Goal: Task Accomplishment & Management: Use online tool/utility

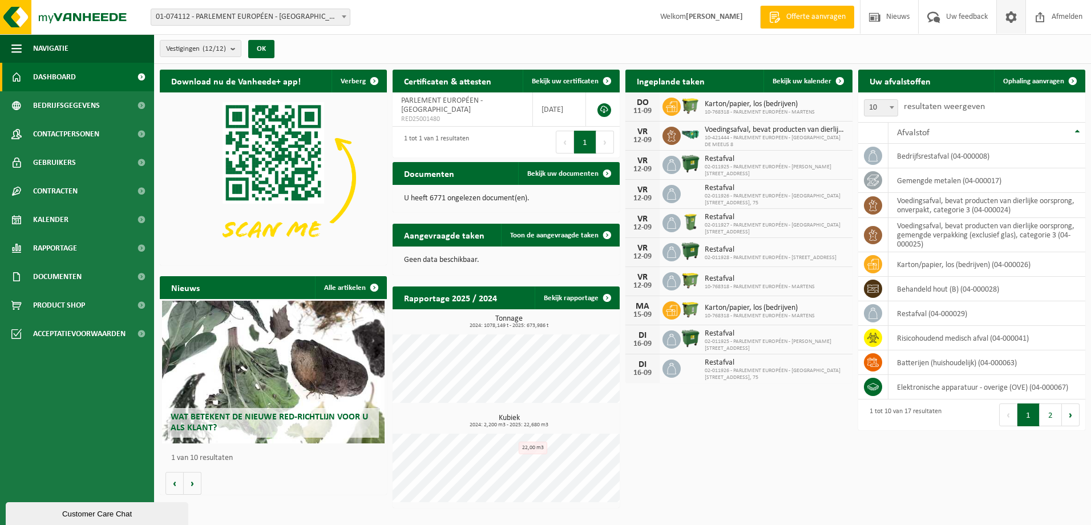
click at [1014, 19] on span at bounding box center [1010, 17] width 17 height 34
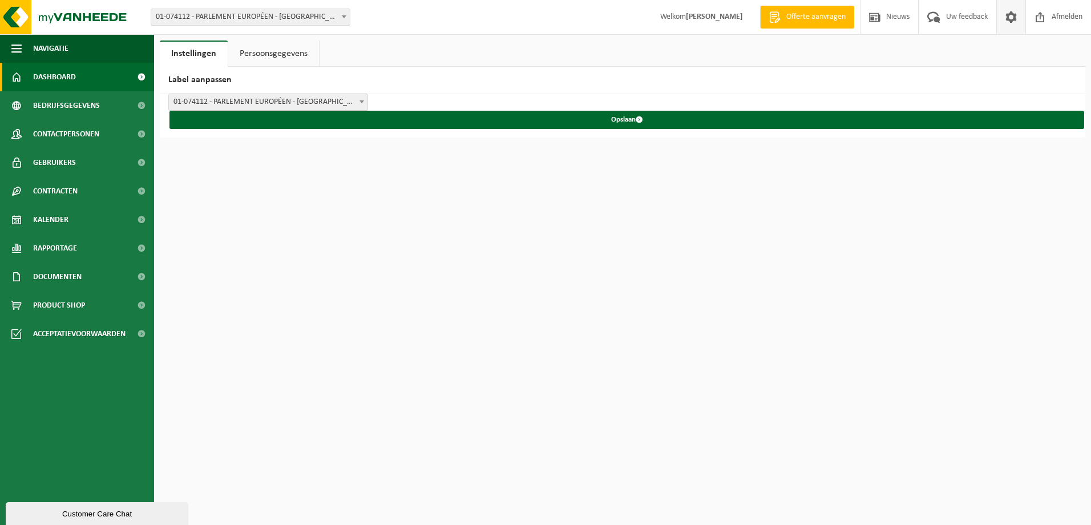
click at [44, 76] on span "Dashboard" at bounding box center [54, 77] width 43 height 29
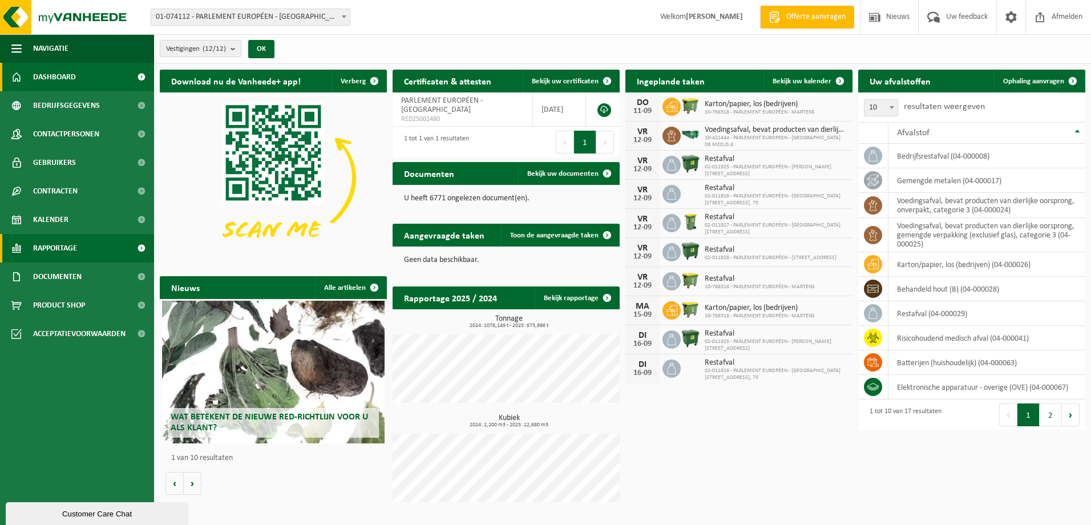
click at [47, 247] on span "Rapportage" at bounding box center [55, 248] width 44 height 29
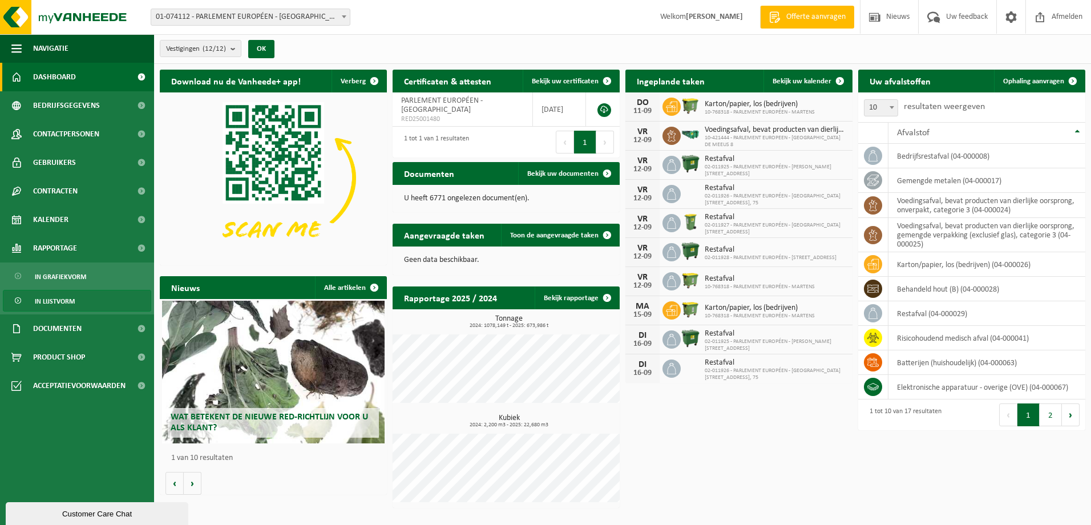
click at [54, 299] on span "In lijstvorm" at bounding box center [55, 301] width 40 height 22
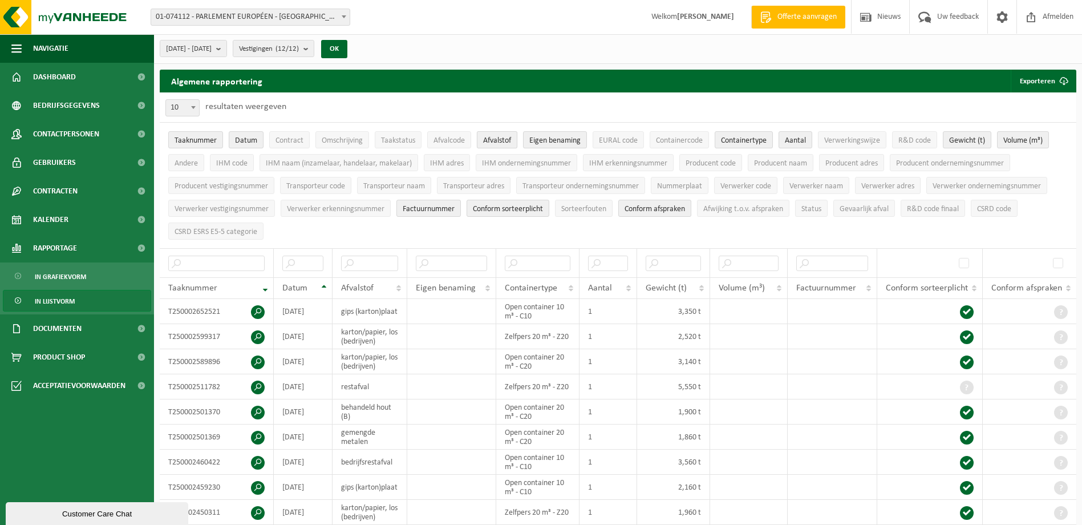
click at [494, 140] on span "Afvalstof" at bounding box center [497, 140] width 28 height 9
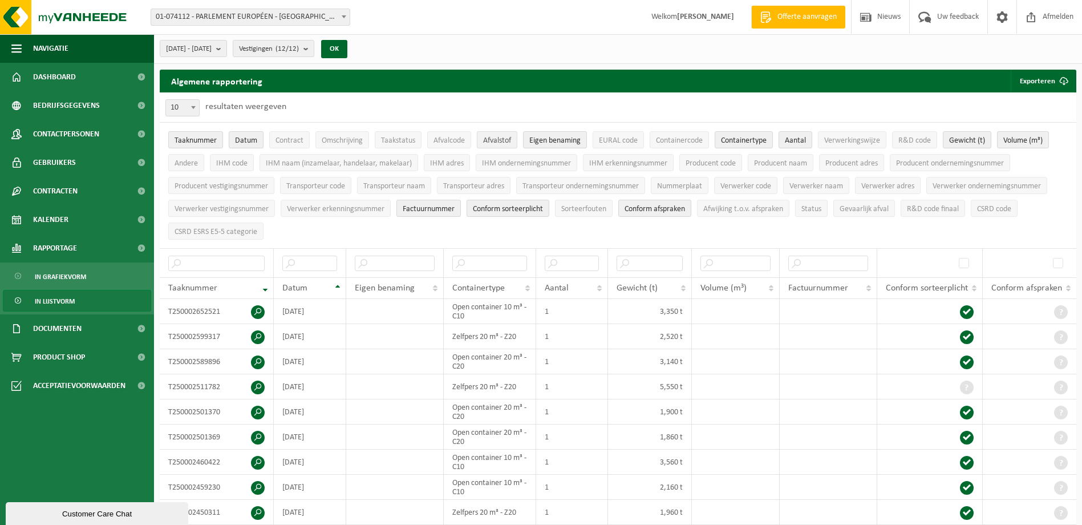
click at [494, 140] on span "Afvalstof" at bounding box center [497, 140] width 28 height 9
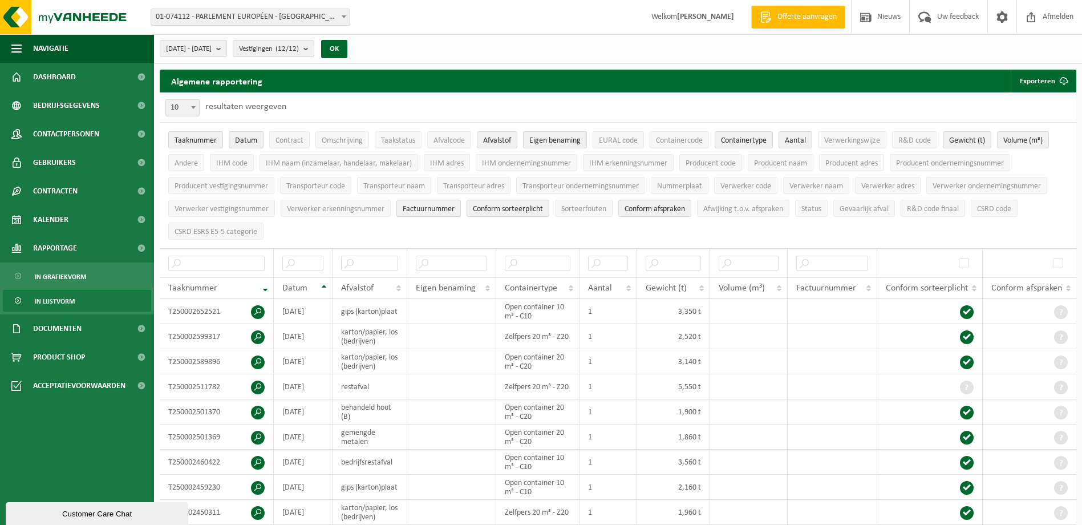
click at [579, 139] on span "Eigen benaming" at bounding box center [554, 140] width 51 height 9
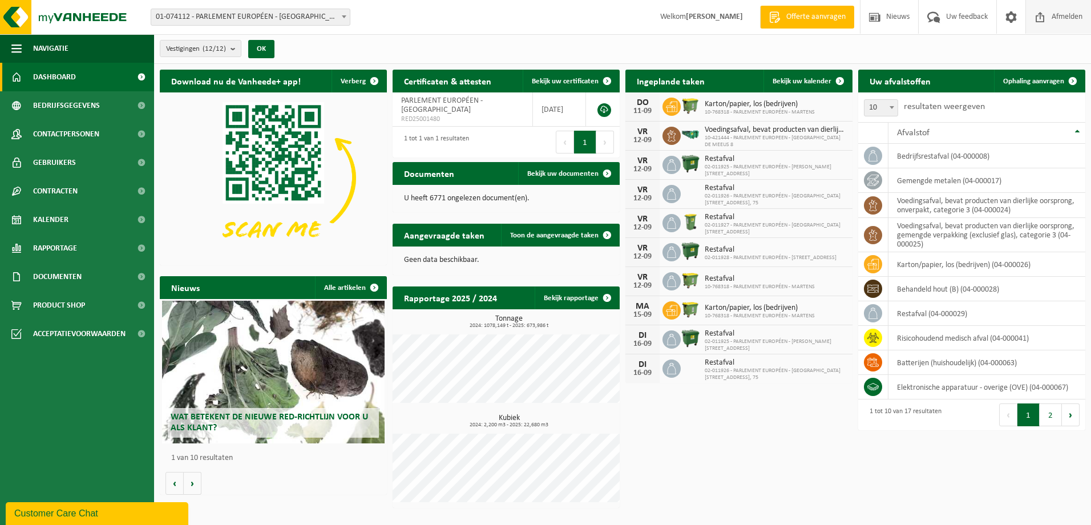
click at [1064, 21] on span "Afmelden" at bounding box center [1066, 17] width 37 height 34
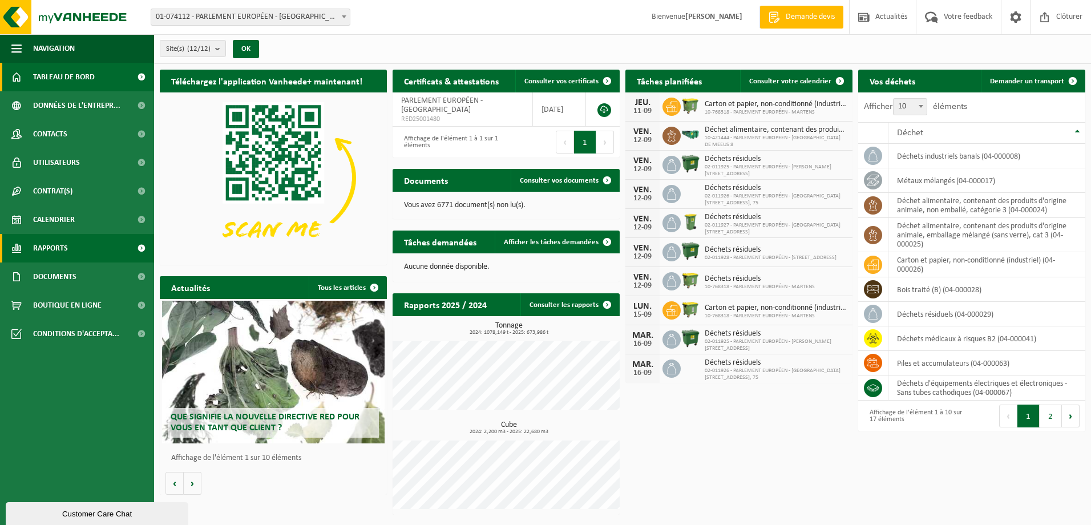
click at [51, 244] on span "Rapports" at bounding box center [50, 248] width 35 height 29
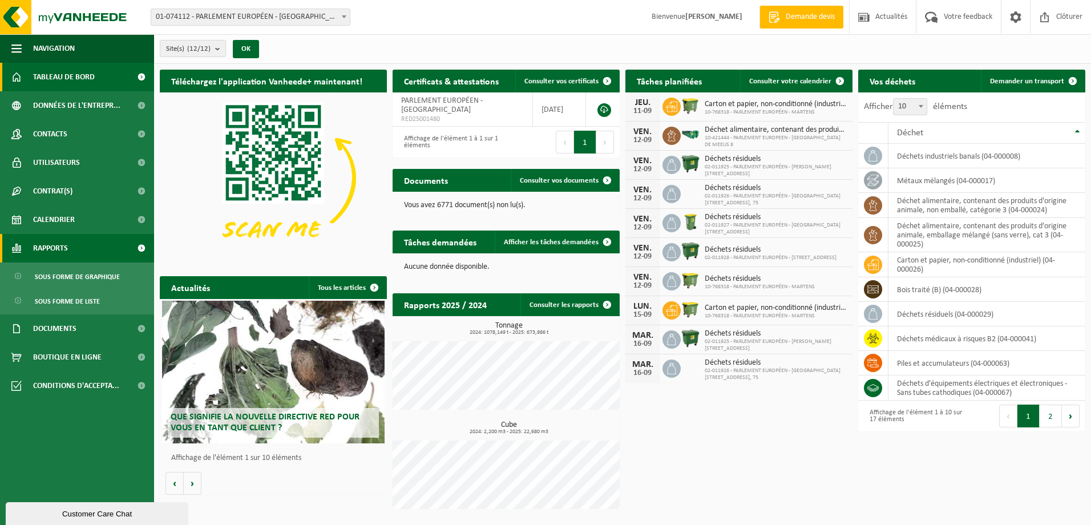
click at [47, 245] on span "Rapports" at bounding box center [50, 248] width 35 height 29
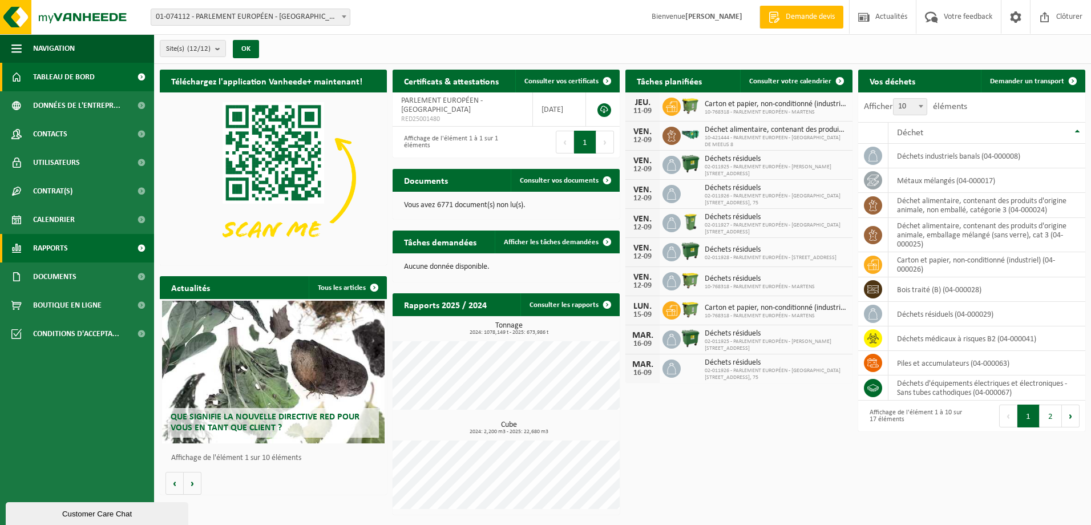
click at [45, 246] on span "Rapports" at bounding box center [50, 248] width 35 height 29
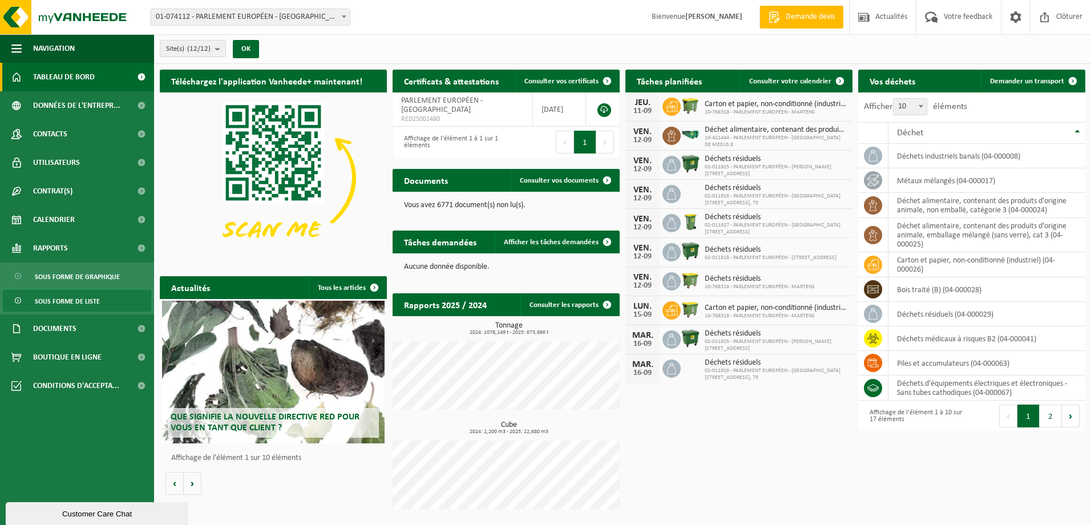
click at [58, 301] on span "Sous forme de liste" at bounding box center [67, 301] width 65 height 22
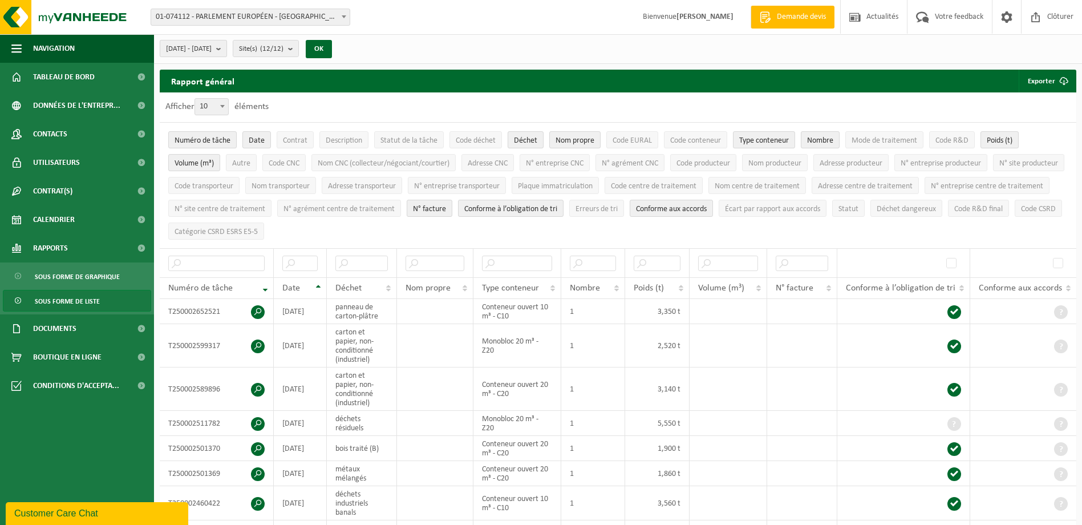
click at [226, 49] on b "submit" at bounding box center [221, 48] width 10 height 16
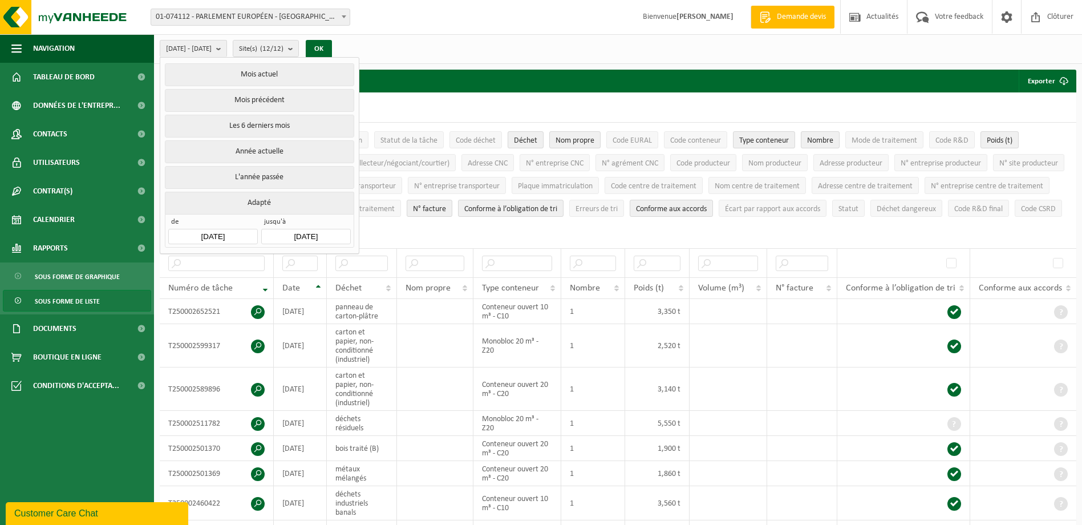
click at [244, 234] on input "[DATE]" at bounding box center [212, 236] width 89 height 15
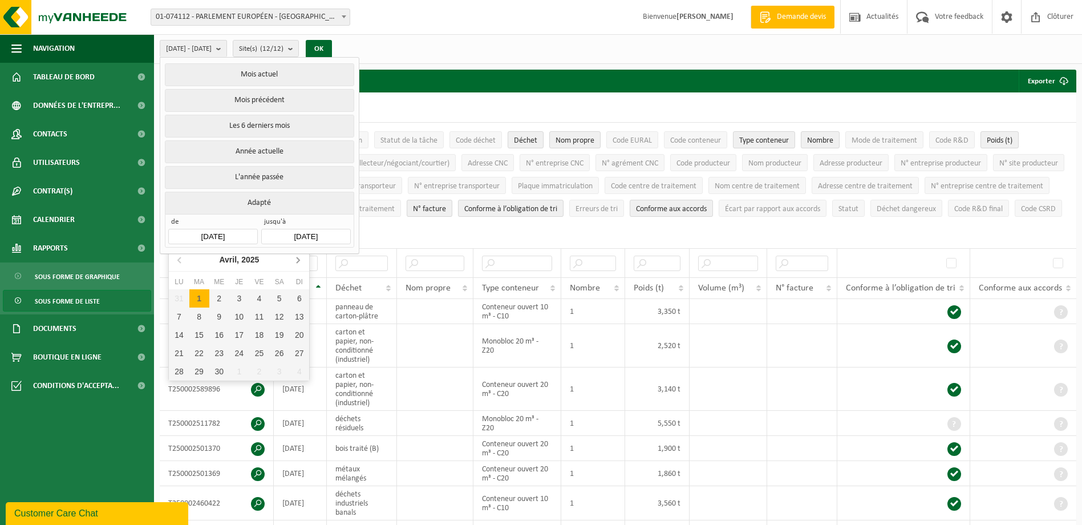
click at [294, 257] on icon at bounding box center [298, 259] width 18 height 18
click at [198, 297] on div "1" at bounding box center [199, 298] width 20 height 18
type input "[DATE]"
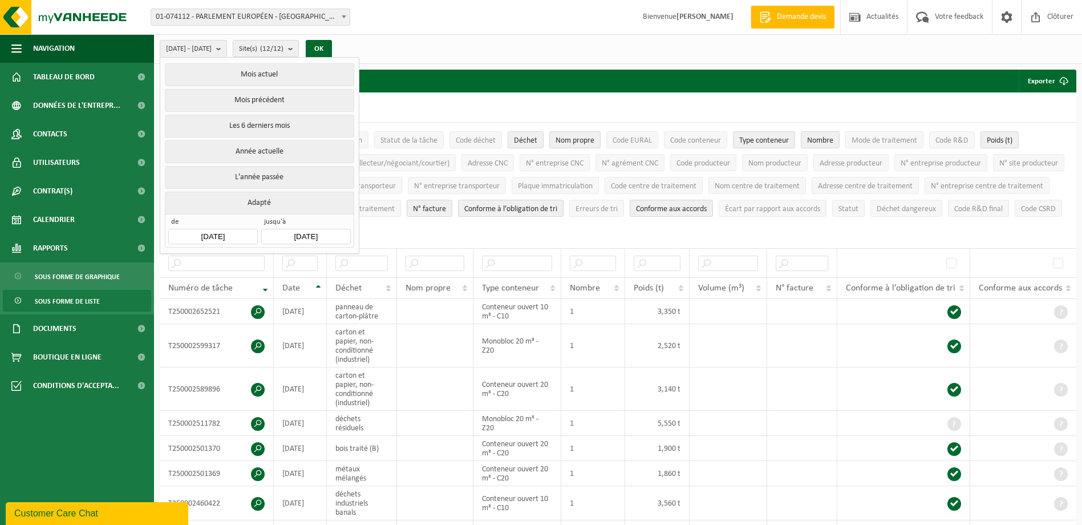
click at [327, 232] on input "[DATE]" at bounding box center [305, 236] width 89 height 15
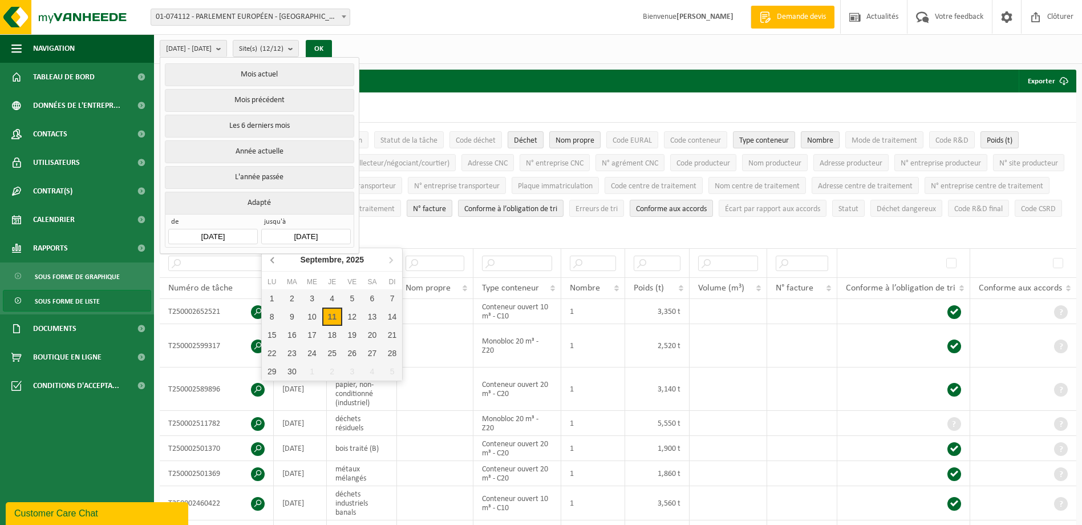
click at [272, 262] on icon at bounding box center [273, 259] width 18 height 18
click at [337, 368] on div "31" at bounding box center [332, 371] width 20 height 18
type input "[DATE]"
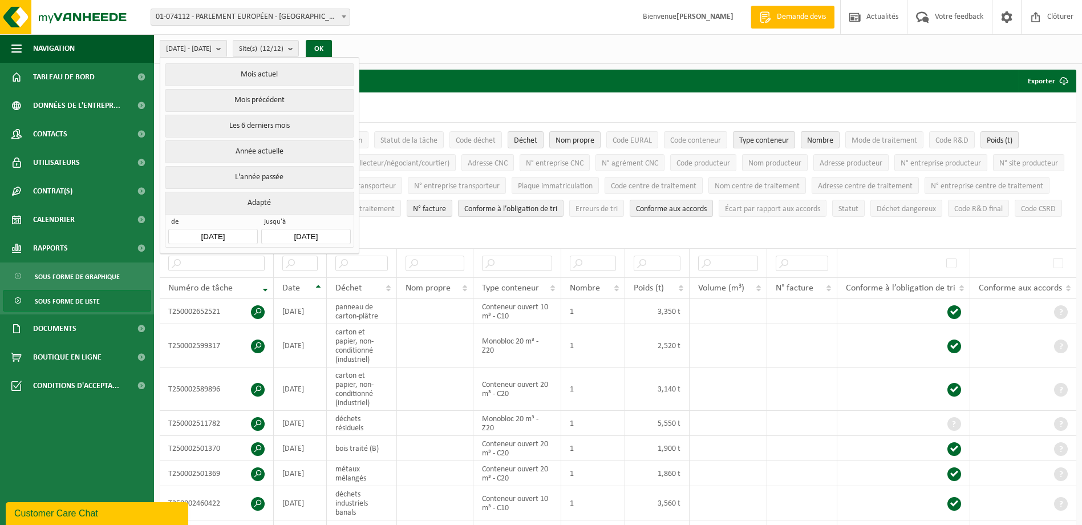
click at [538, 110] on div "Afficher 10 25 50 100 10 éléments" at bounding box center [618, 107] width 917 height 30
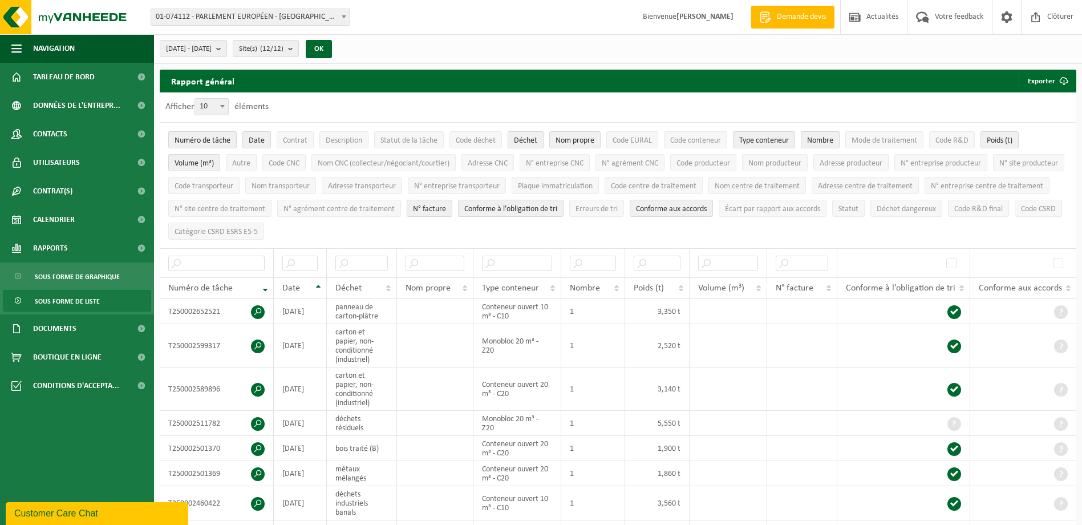
click at [525, 145] on button "Déchet" at bounding box center [526, 139] width 36 height 17
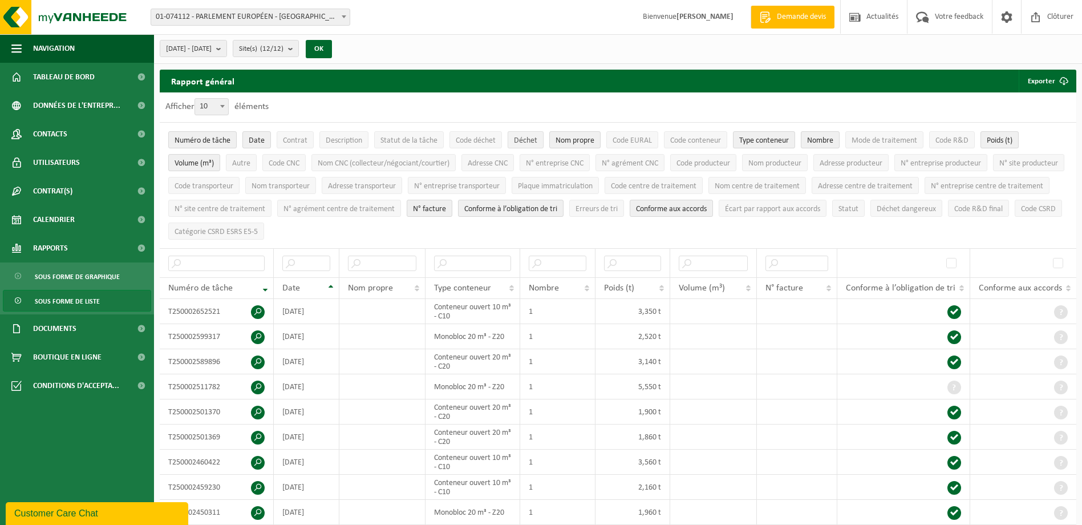
click at [525, 143] on span "Déchet" at bounding box center [525, 140] width 23 height 9
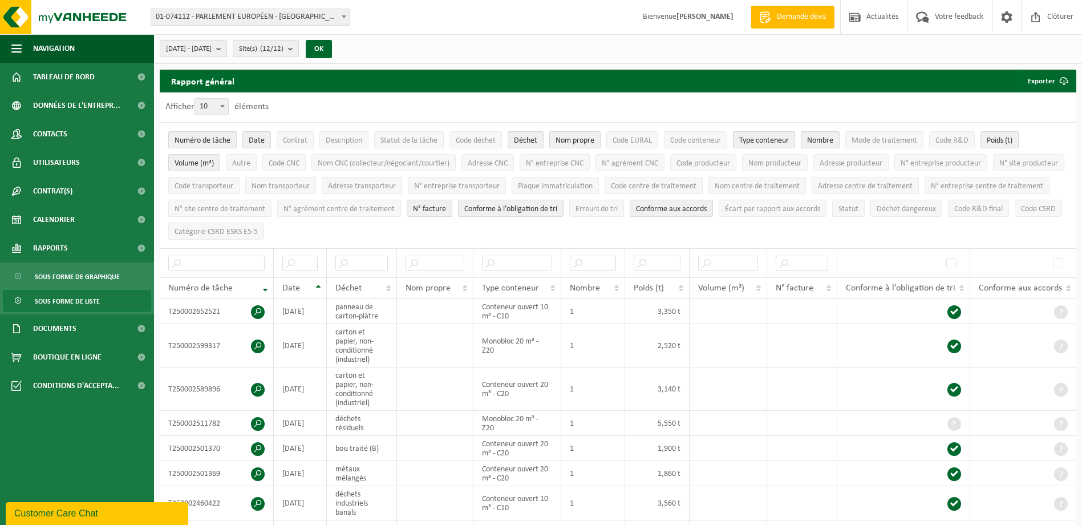
click at [525, 143] on span "Déchet" at bounding box center [525, 140] width 23 height 9
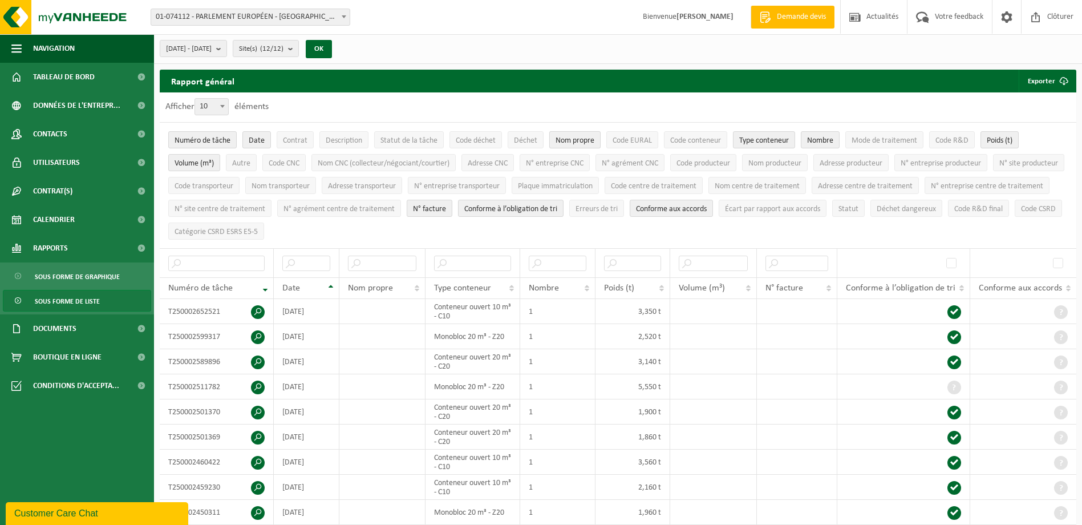
click at [584, 140] on span "Nom propre" at bounding box center [575, 140] width 39 height 9
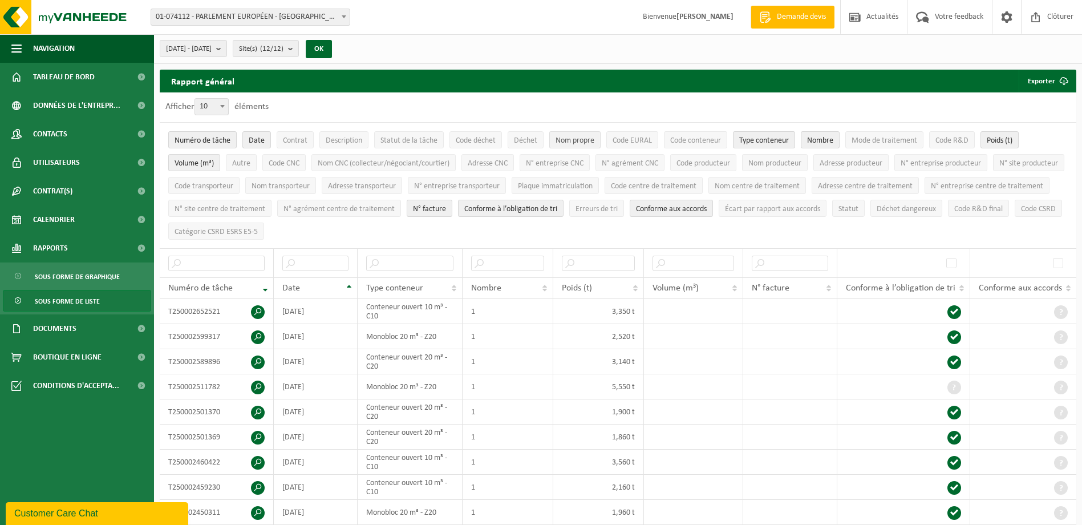
click at [584, 140] on span "Nom propre" at bounding box center [575, 140] width 39 height 9
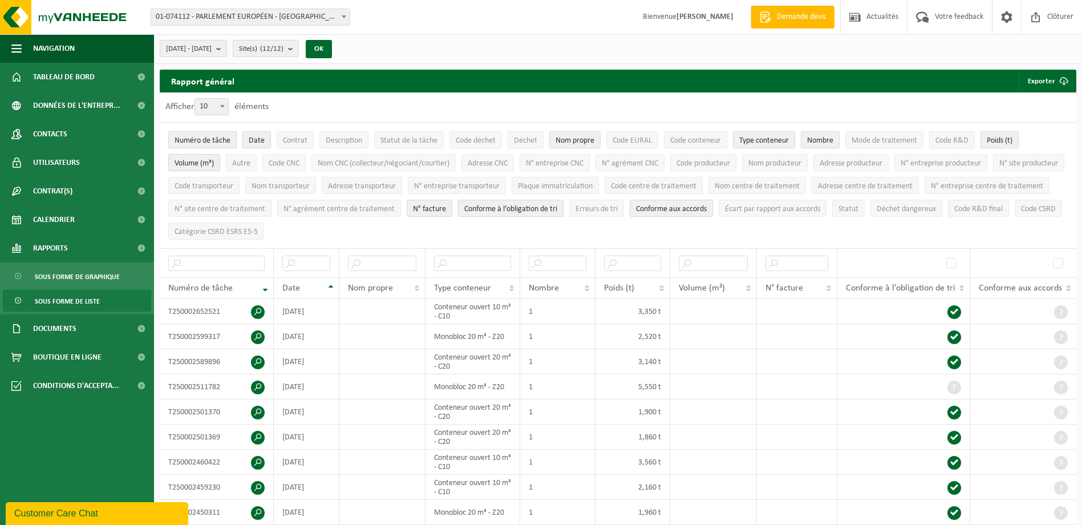
click at [198, 136] on span "Numéro de tâche" at bounding box center [203, 140] width 56 height 9
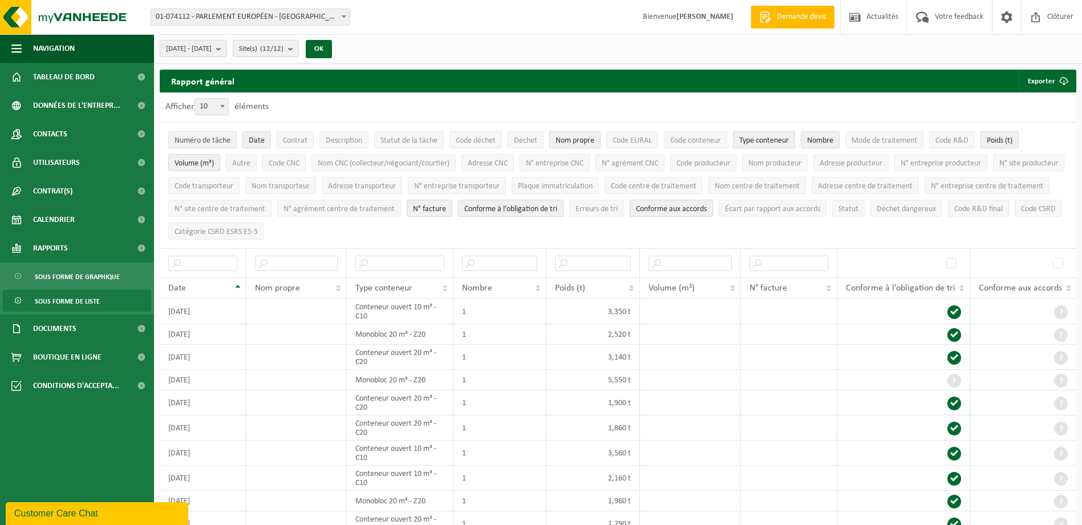
click at [198, 136] on span "Numéro de tâche" at bounding box center [203, 140] width 56 height 9
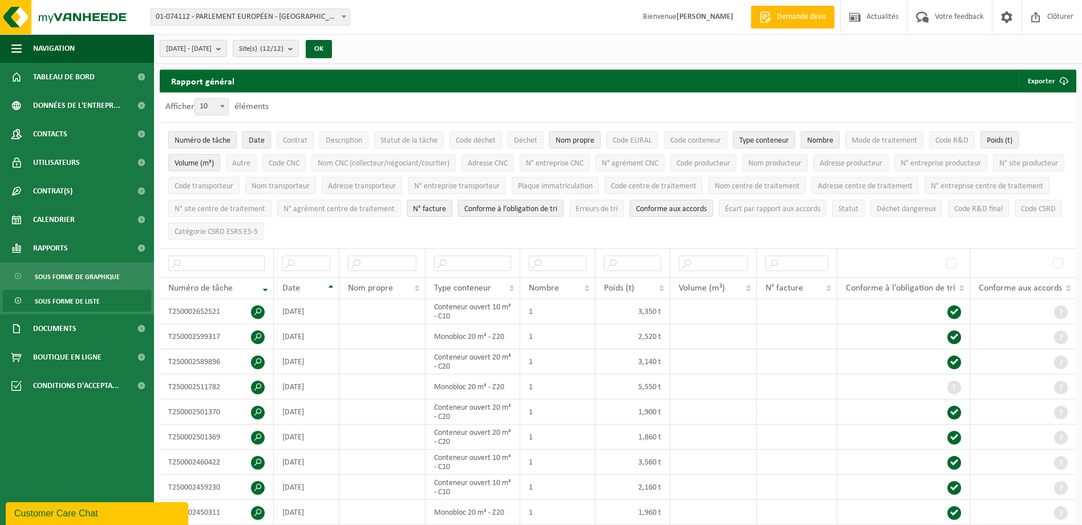
click at [255, 141] on span "Date" at bounding box center [257, 140] width 16 height 9
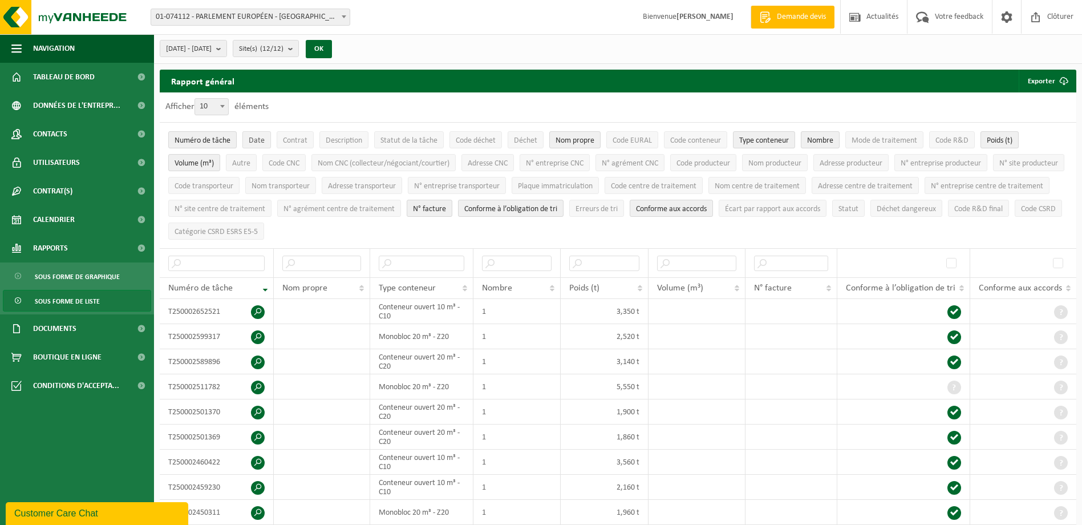
click at [255, 141] on span "Date" at bounding box center [257, 140] width 16 height 9
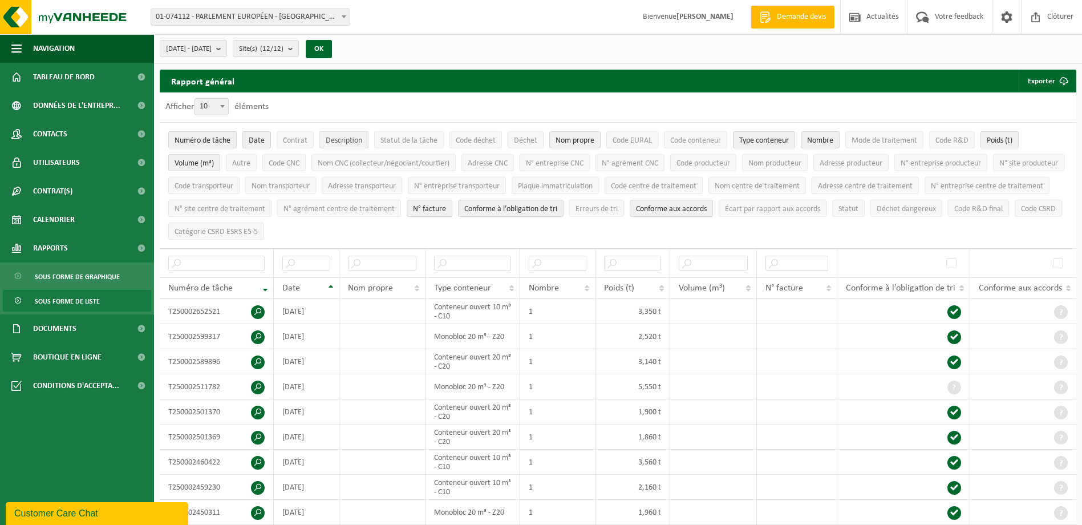
click at [344, 141] on span "Description" at bounding box center [344, 140] width 37 height 9
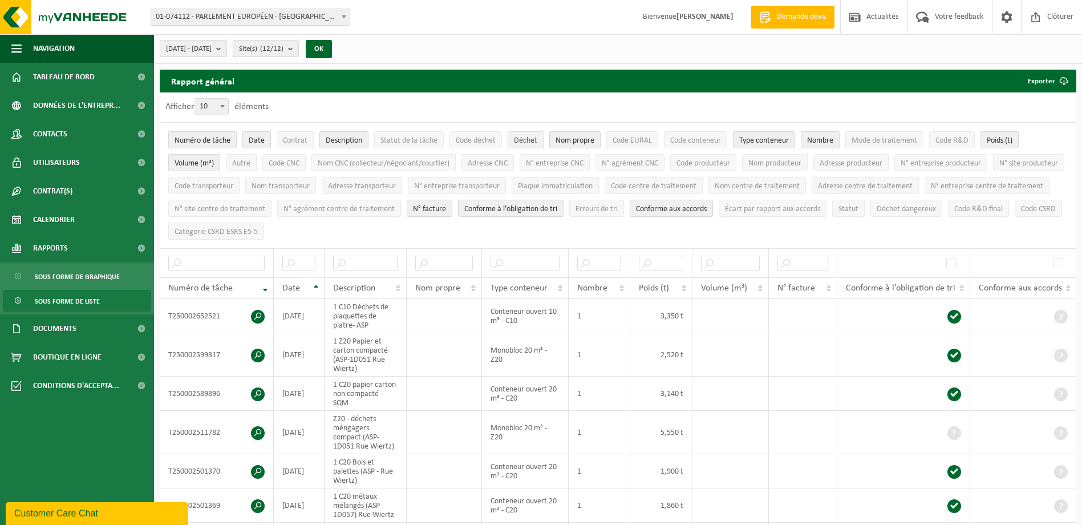
click at [529, 141] on span "Déchet" at bounding box center [525, 140] width 23 height 9
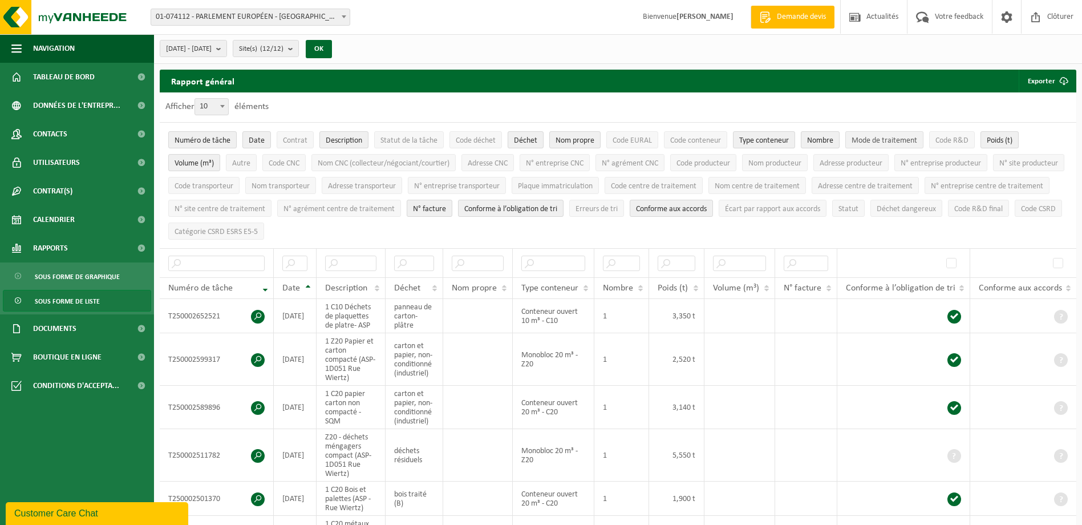
click at [864, 144] on span "Mode de traitement" at bounding box center [885, 140] width 66 height 9
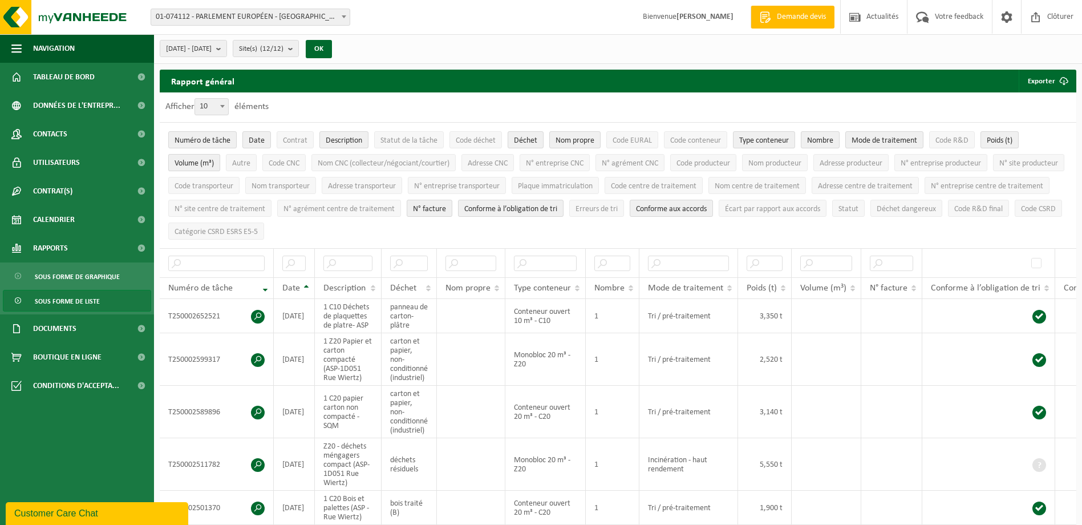
click at [193, 165] on span "Volume (m³)" at bounding box center [194, 163] width 39 height 9
click at [771, 167] on button "Nom producteur" at bounding box center [775, 162] width 66 height 17
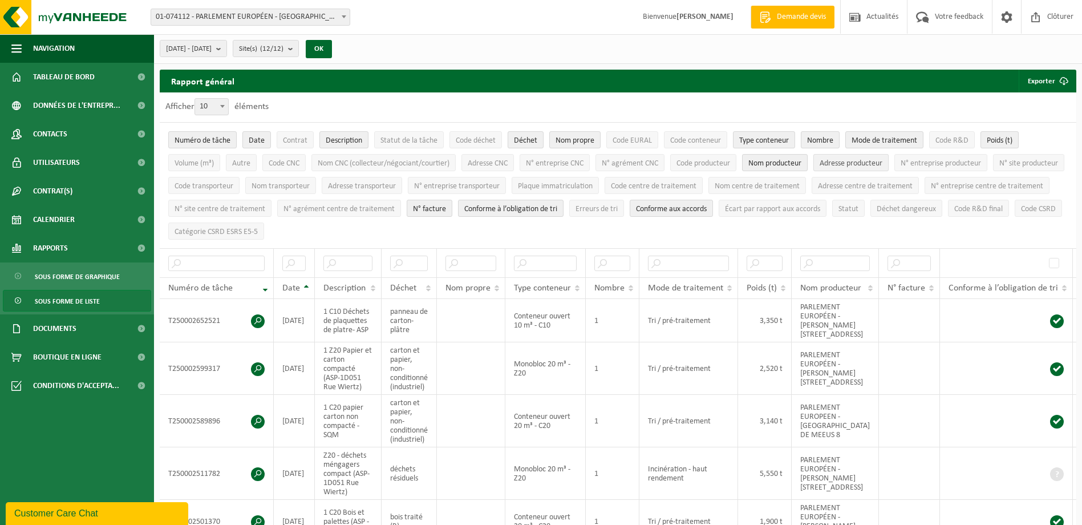
click at [832, 160] on span "Adresse producteur" at bounding box center [851, 163] width 63 height 9
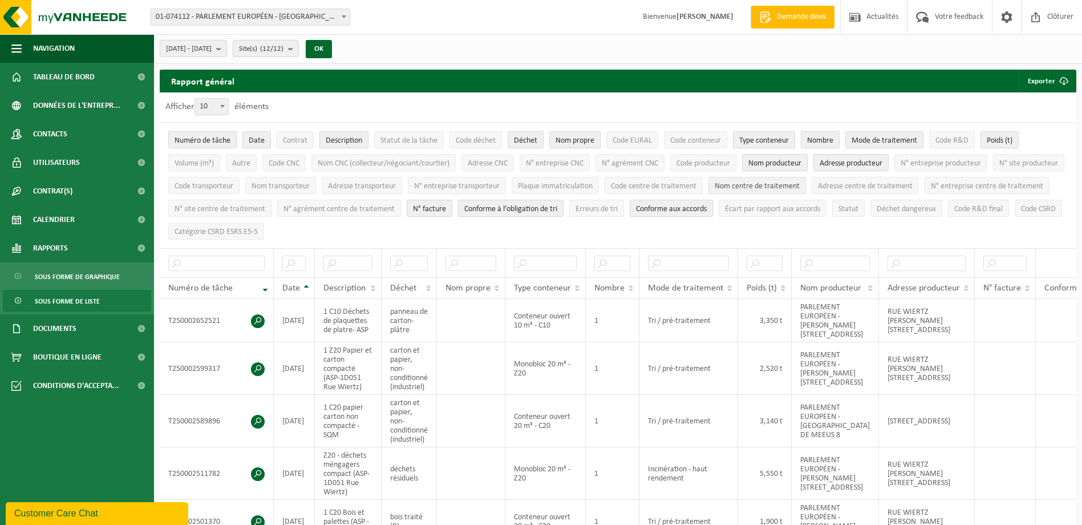
click at [800, 188] on span "Nom centre de traitement" at bounding box center [757, 186] width 85 height 9
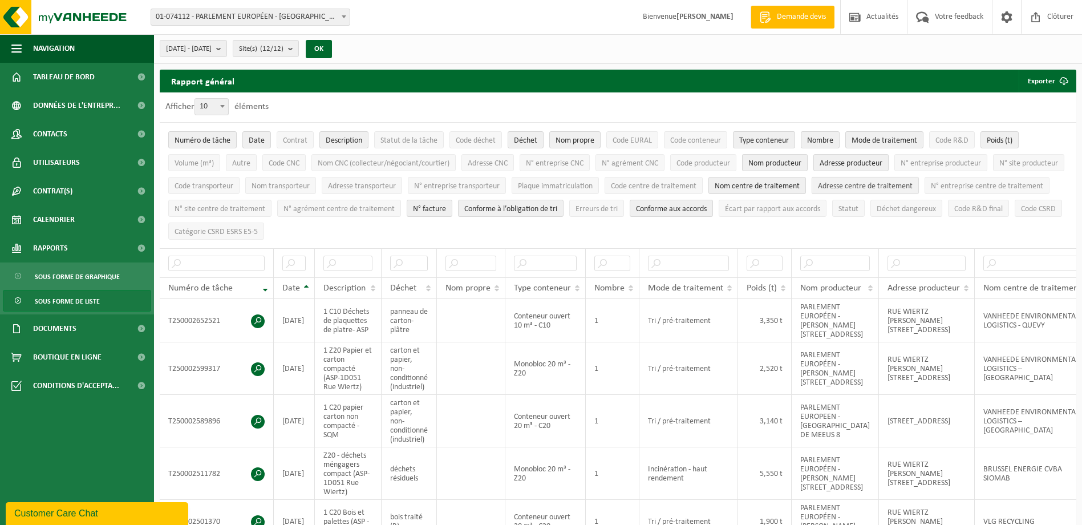
click at [910, 182] on span "Adresse centre de traitement" at bounding box center [865, 186] width 95 height 9
click at [919, 179] on button "Adresse centre de traitement" at bounding box center [865, 185] width 107 height 17
click at [446, 208] on span "N° facture" at bounding box center [429, 209] width 33 height 9
click at [557, 205] on span "Conforme à l’obligation de tri" at bounding box center [510, 209] width 93 height 9
click at [707, 205] on span "Conforme aux accords" at bounding box center [671, 209] width 71 height 9
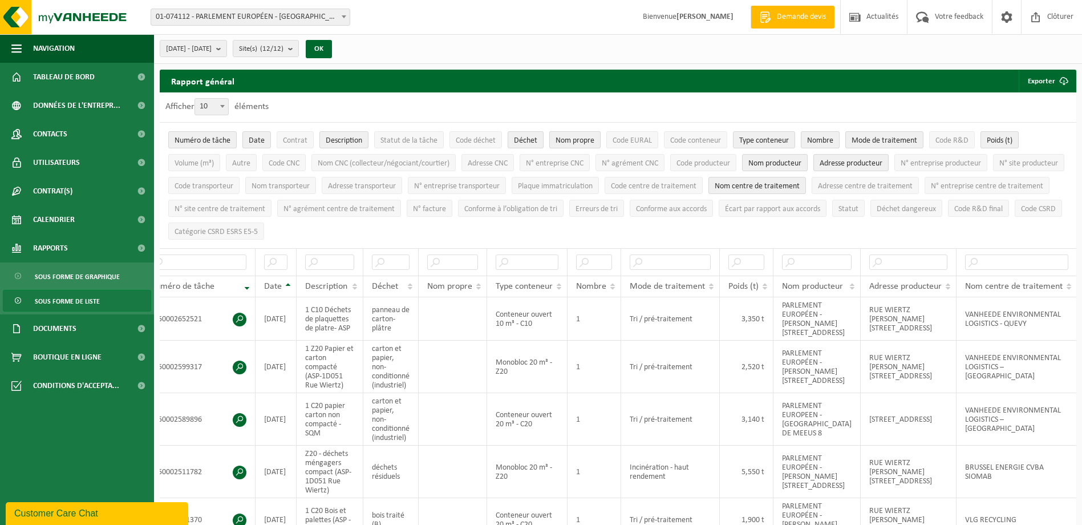
click at [574, 139] on span "Nom propre" at bounding box center [575, 140] width 39 height 9
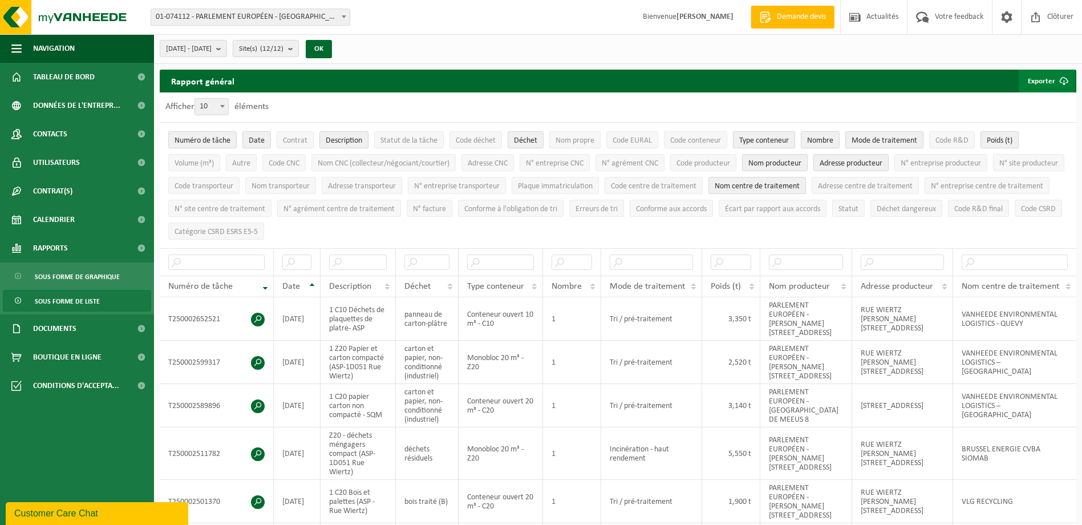
click at [1063, 76] on span "submit" at bounding box center [1063, 81] width 23 height 23
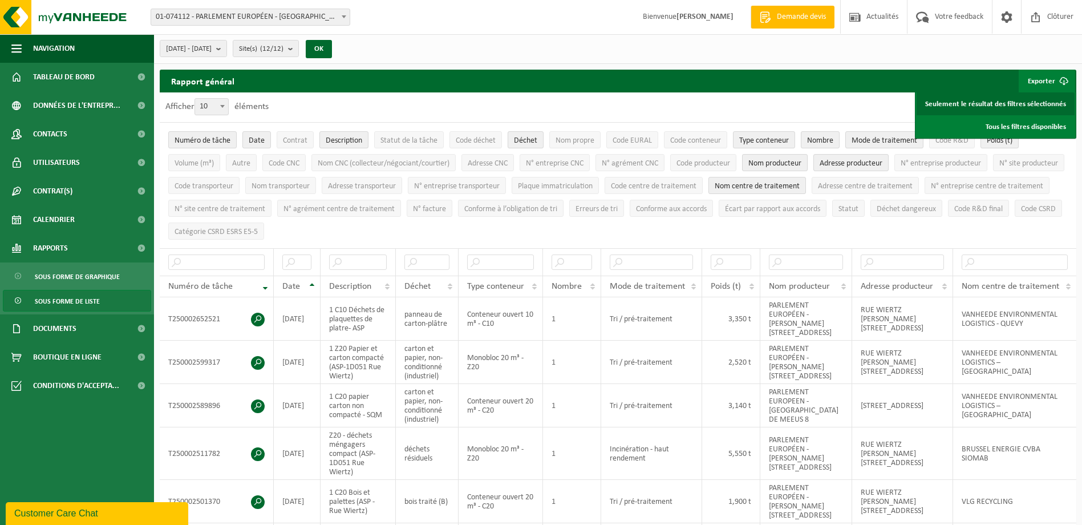
click at [1014, 106] on link "Seulement le résultat des filtres sélectionnés" at bounding box center [996, 103] width 158 height 23
